Goal: Contribute content: Add original content to the website for others to see

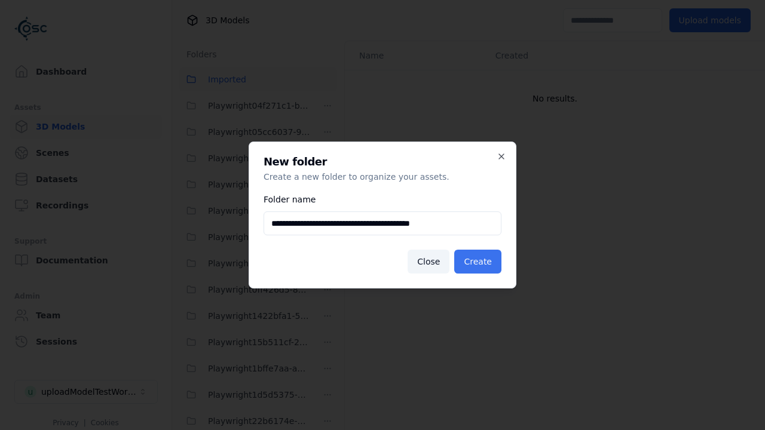
type input "**********"
click at [480, 262] on button "Create" at bounding box center [477, 262] width 47 height 24
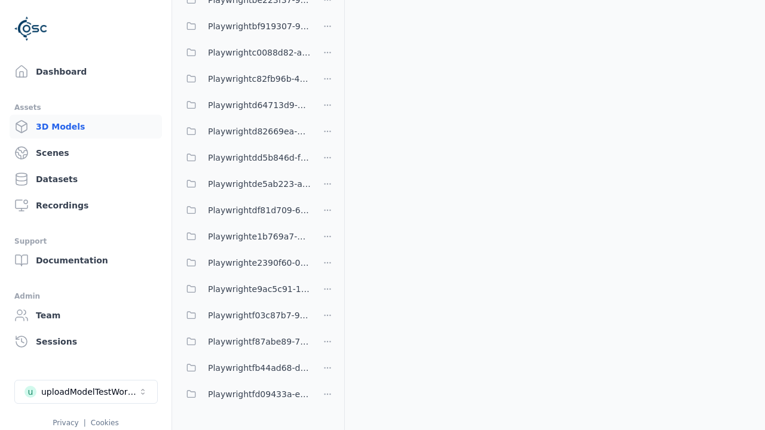
scroll to position [548, 0]
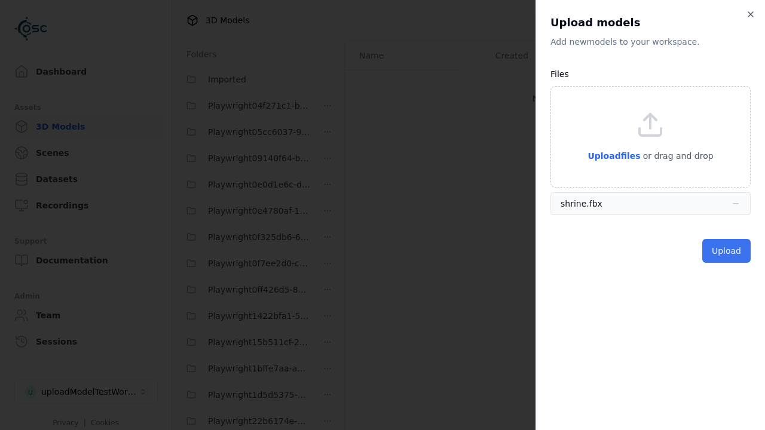
click at [728, 251] on button "Upload" at bounding box center [726, 251] width 48 height 24
